Goal: Obtain resource: Obtain resource

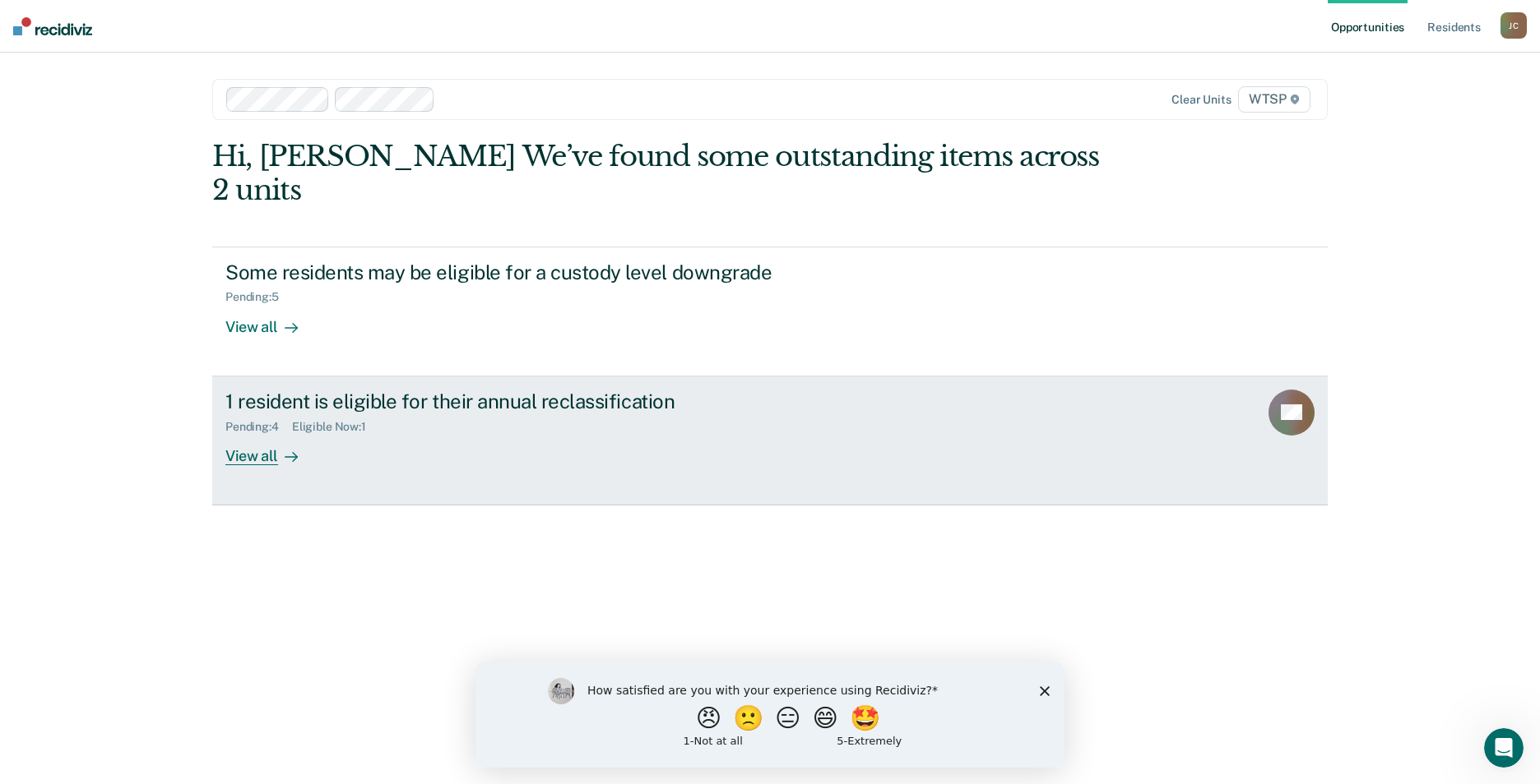
click at [271, 433] on div "View all" at bounding box center [271, 449] width 92 height 32
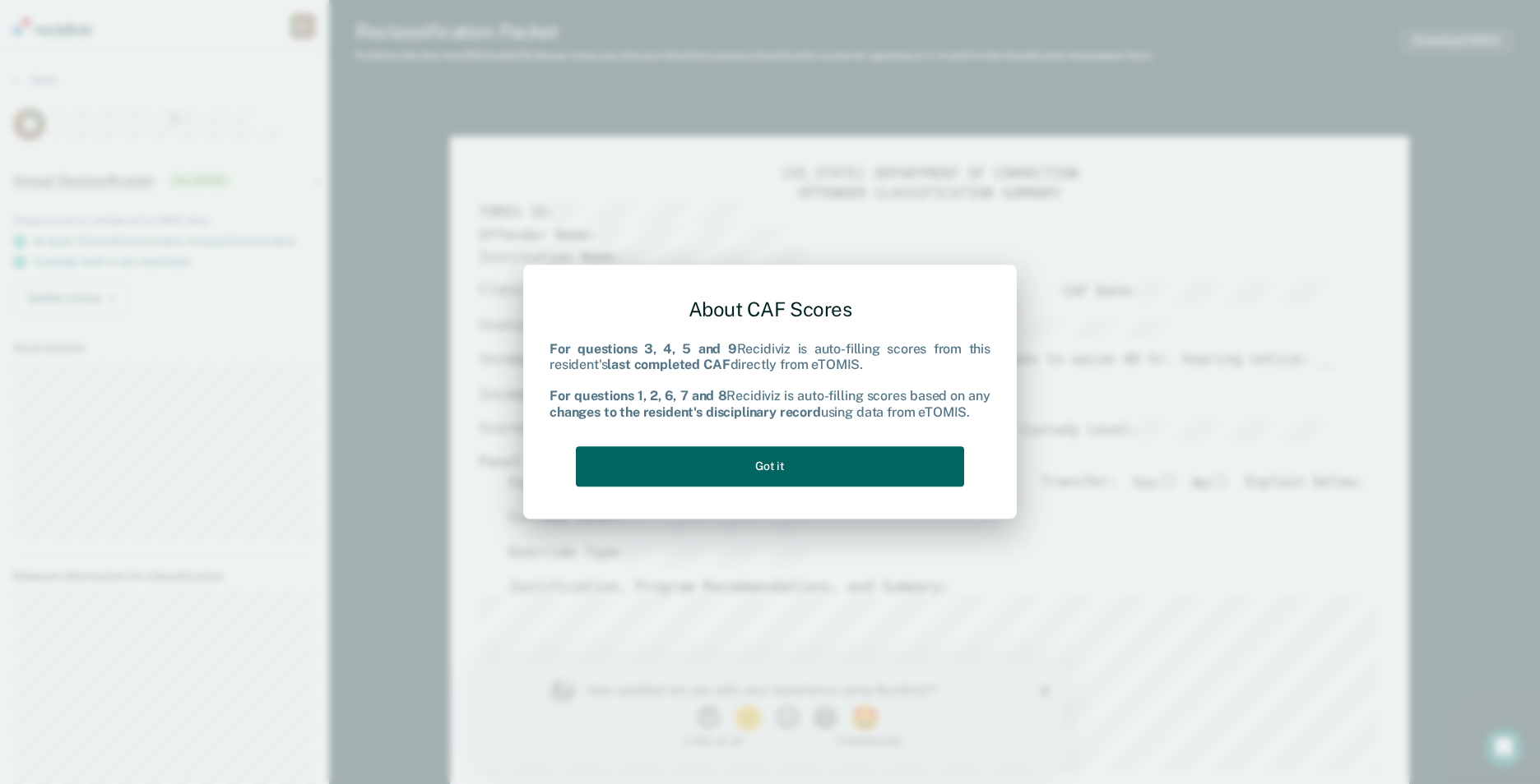
click at [837, 470] on button "Got it" at bounding box center [770, 467] width 388 height 40
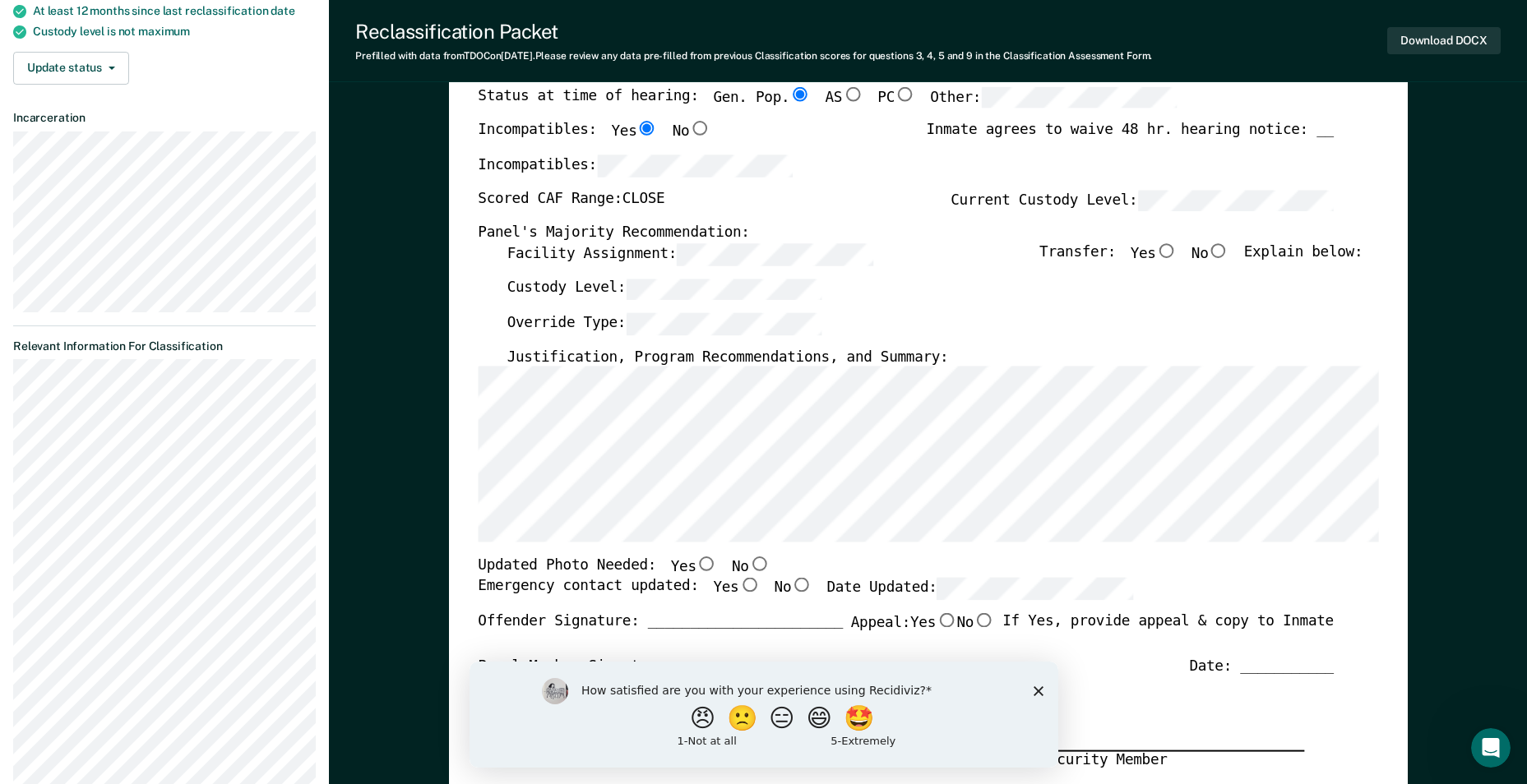
scroll to position [247, 0]
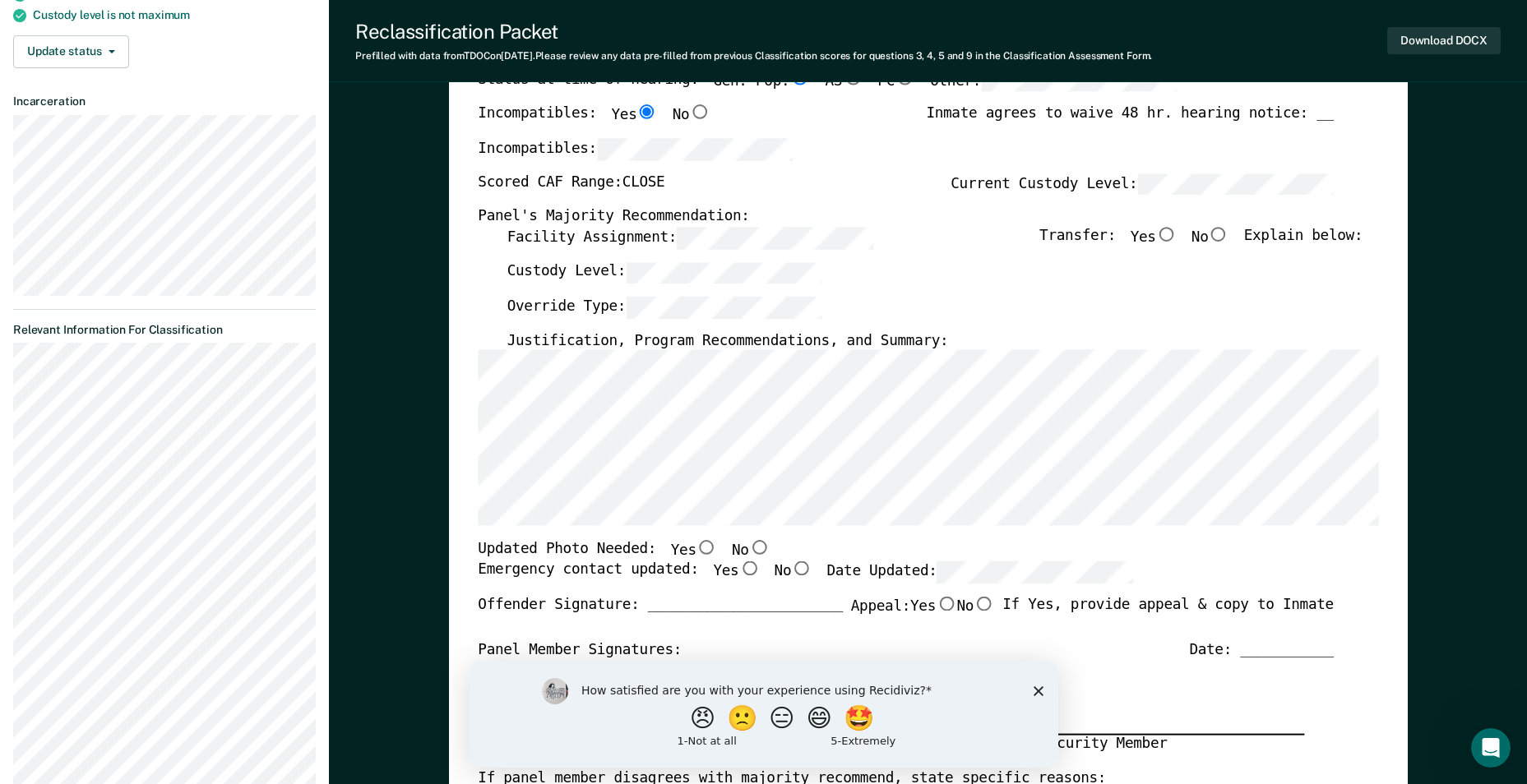
click at [1229, 238] on input "No" at bounding box center [1219, 233] width 21 height 14
type textarea "x"
radio input "true"
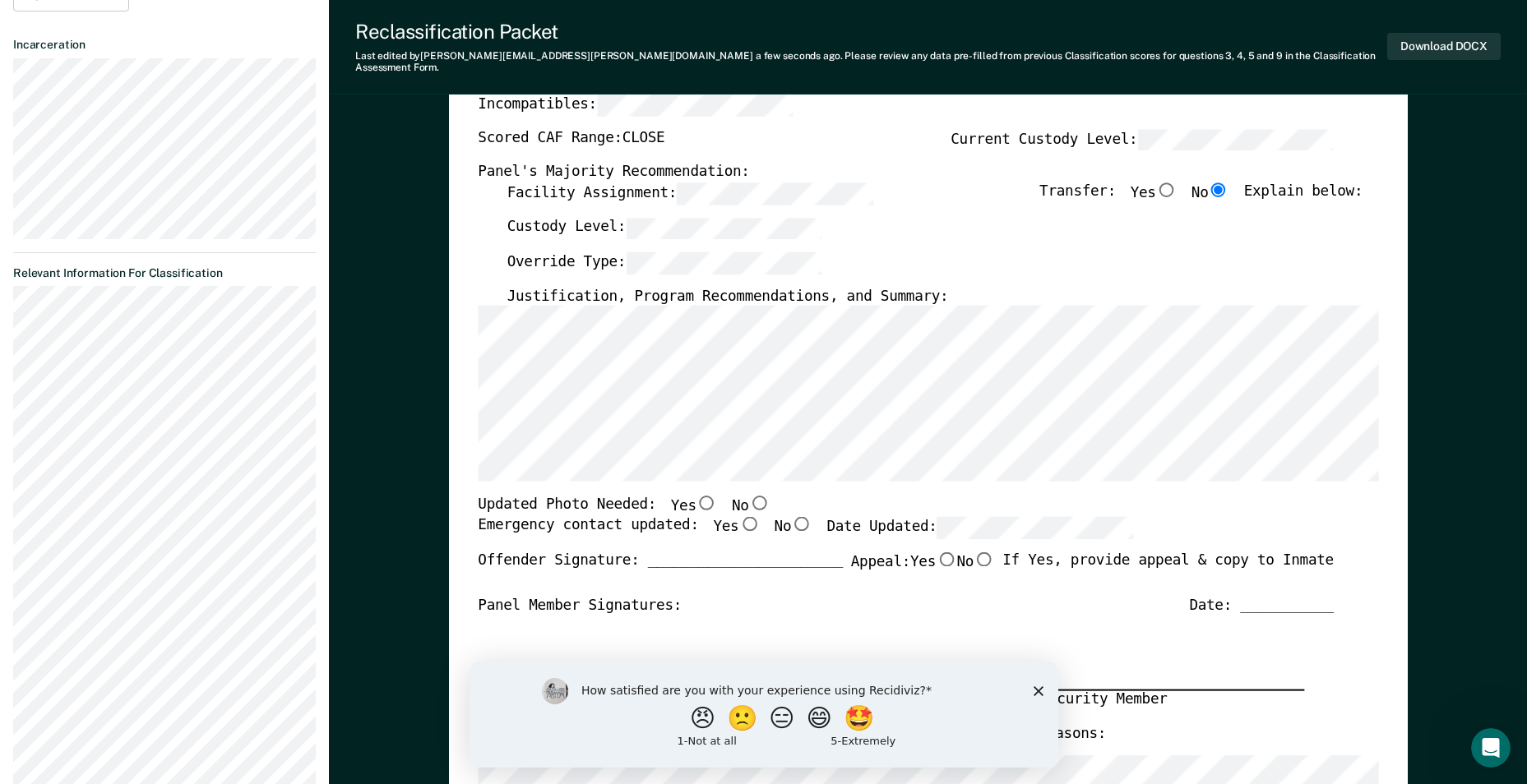
scroll to position [329, 0]
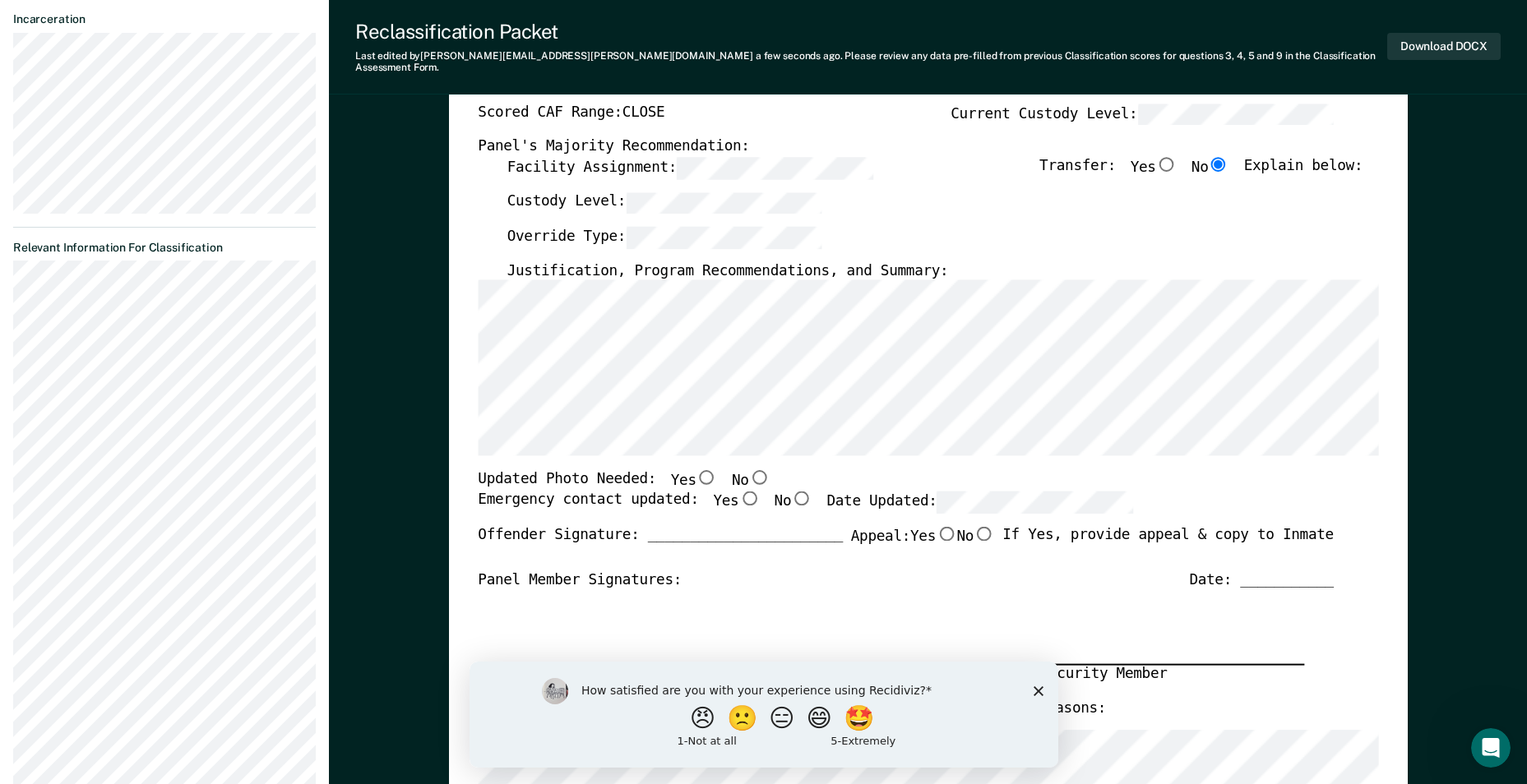
click at [749, 470] on input "No" at bounding box center [759, 477] width 21 height 14
type textarea "x"
radio input "true"
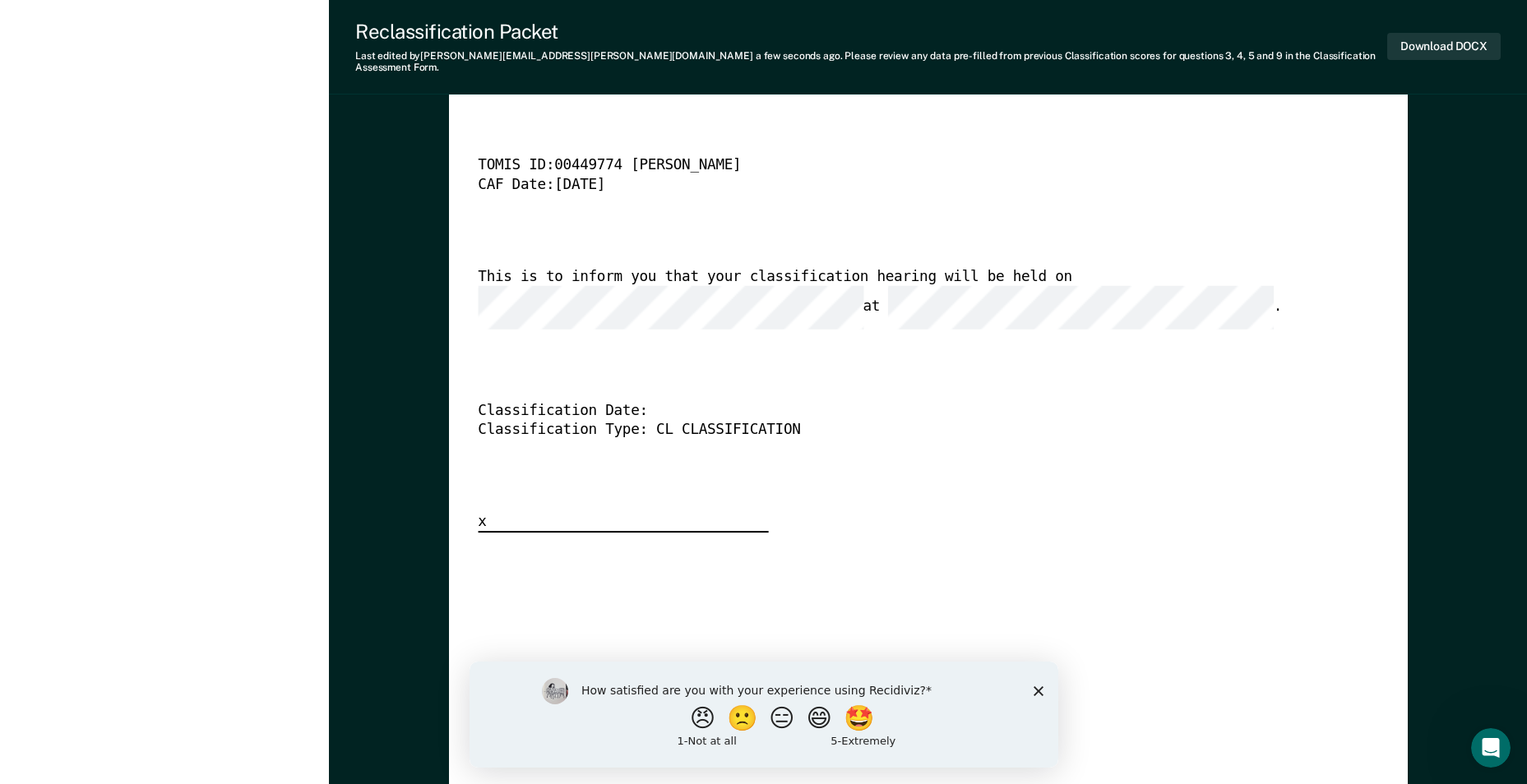
scroll to position [4111, 0]
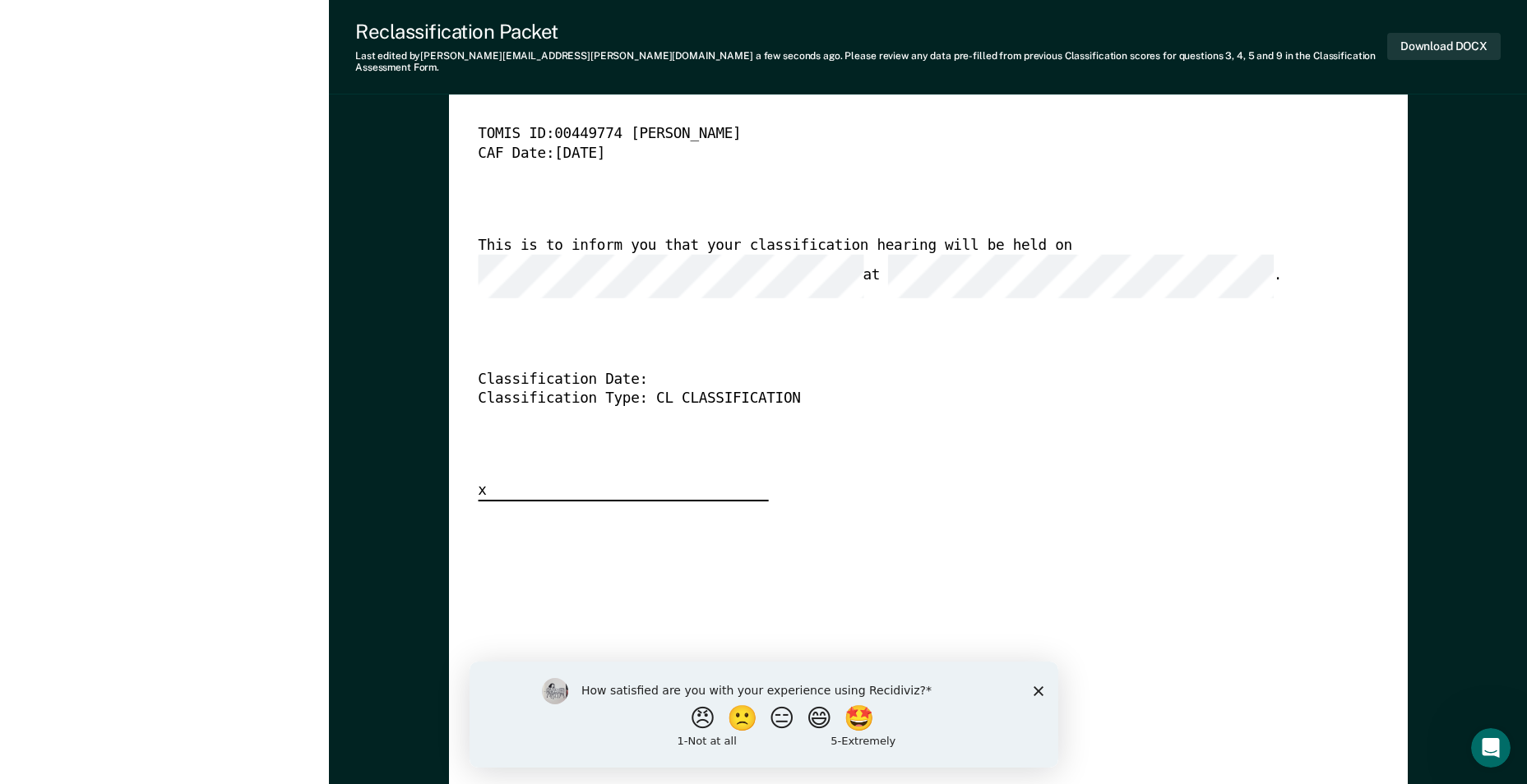
click at [611, 305] on div "[US_STATE] DEPARTMENT OF CORRECTION CLASSIFICATION HEARING NOTICE TOMIS ID: 004…" at bounding box center [927, 258] width 900 height 486
click at [604, 277] on div "[US_STATE] DEPARTMENT OF CORRECTION CLASSIFICATION HEARING NOTICE TOMIS ID: 004…" at bounding box center [927, 258] width 900 height 486
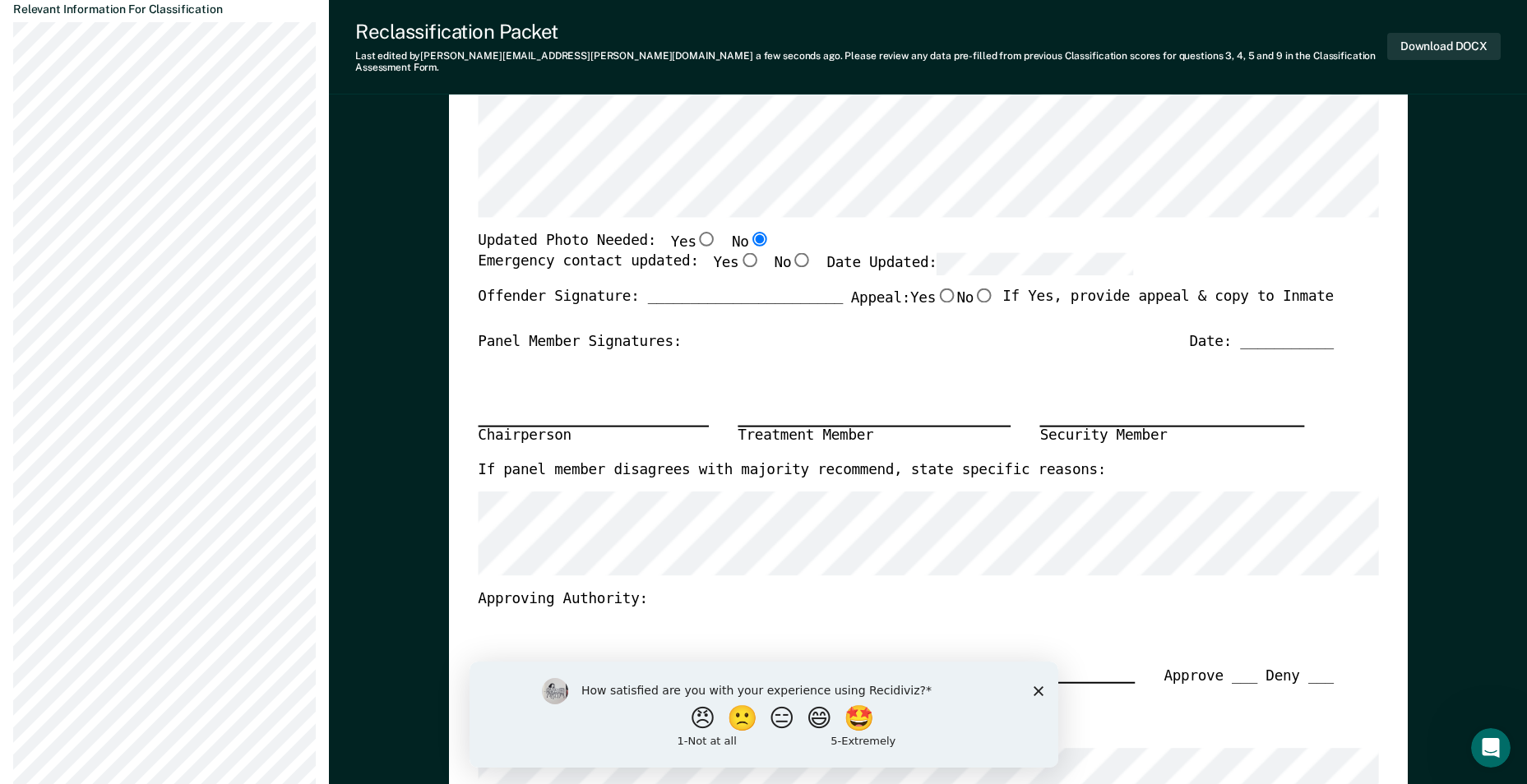
scroll to position [404, 0]
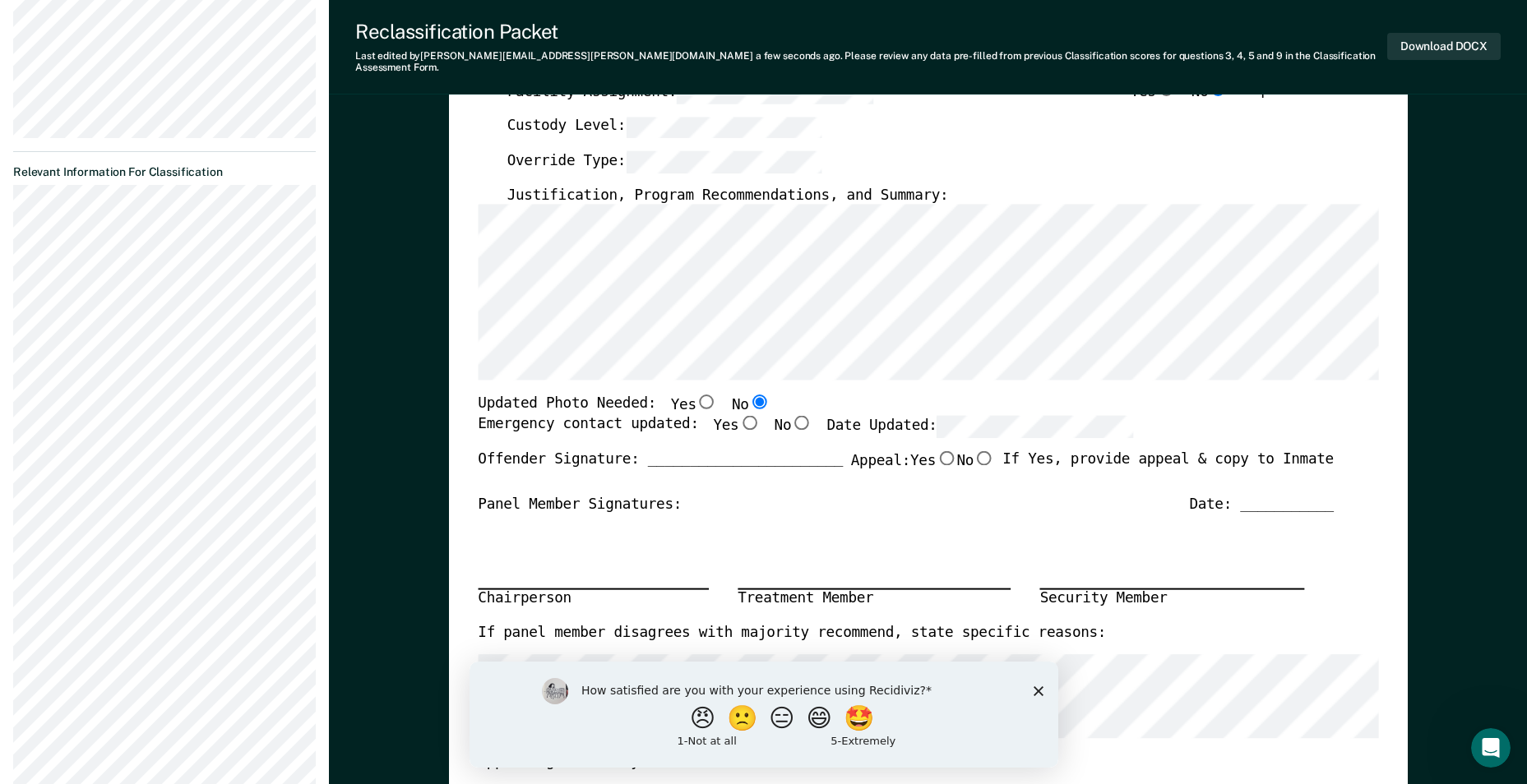
click at [791, 415] on input "No" at bounding box center [801, 422] width 21 height 14
type textarea "x"
radio input "true"
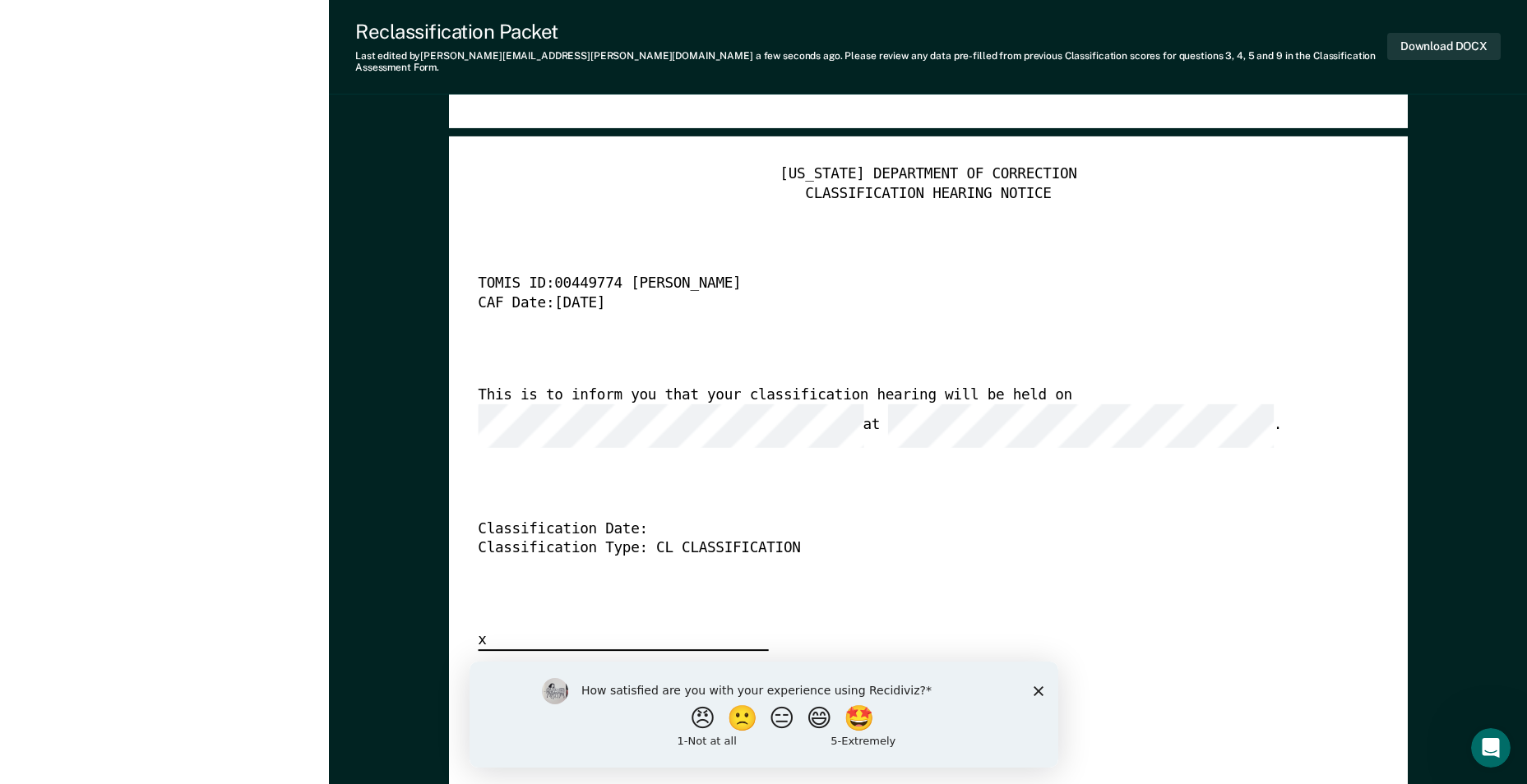
scroll to position [4104, 0]
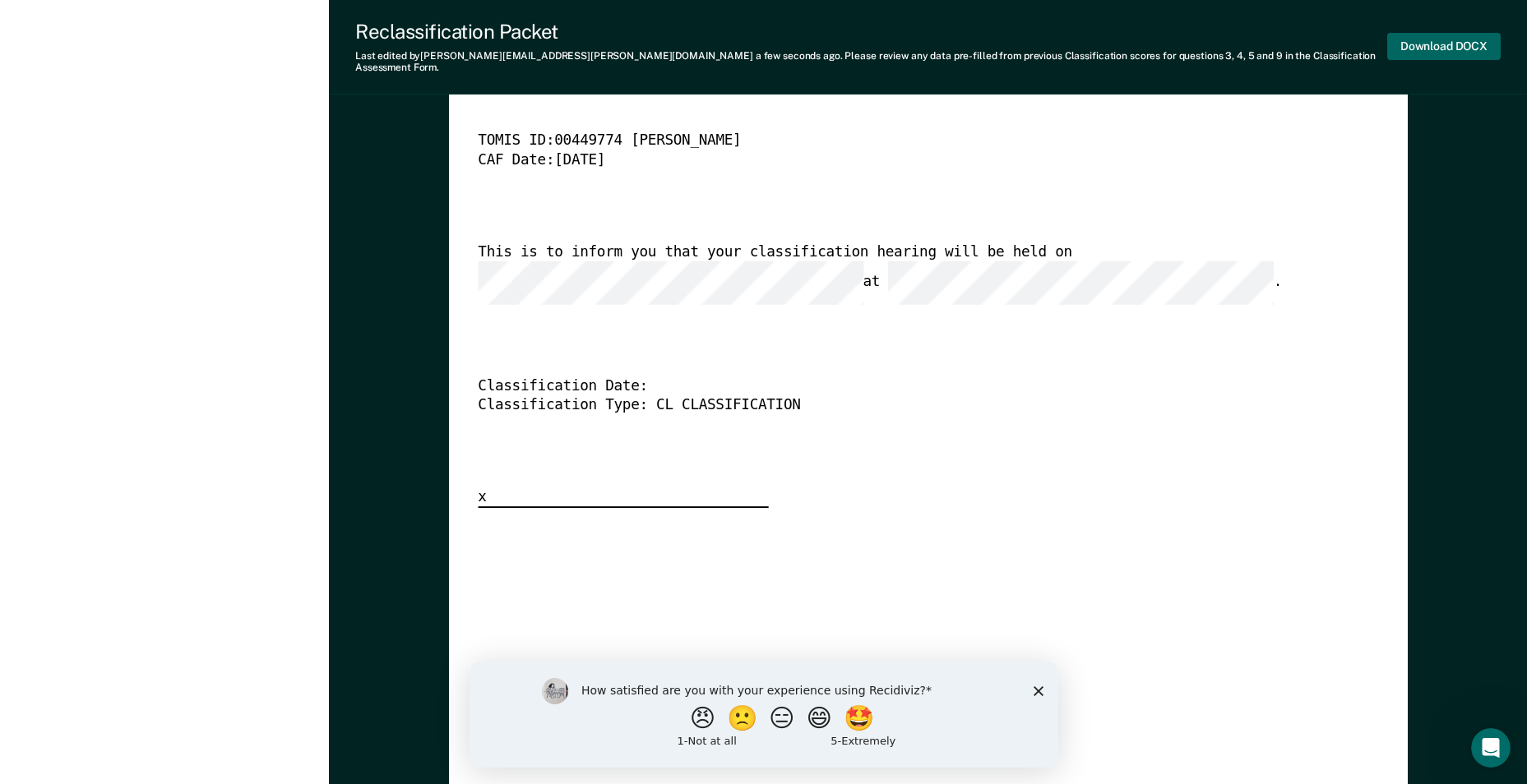
click at [1419, 33] on button "Download DOCX" at bounding box center [1444, 46] width 113 height 27
type textarea "x"
click at [1102, 32] on div "Reclassification Packet" at bounding box center [863, 32] width 1015 height 24
click at [1423, 42] on button "Re-download DOCX" at bounding box center [1436, 46] width 131 height 27
click at [1490, 45] on button "Re-download DOCX" at bounding box center [1436, 46] width 131 height 27
